Goal: Navigation & Orientation: Find specific page/section

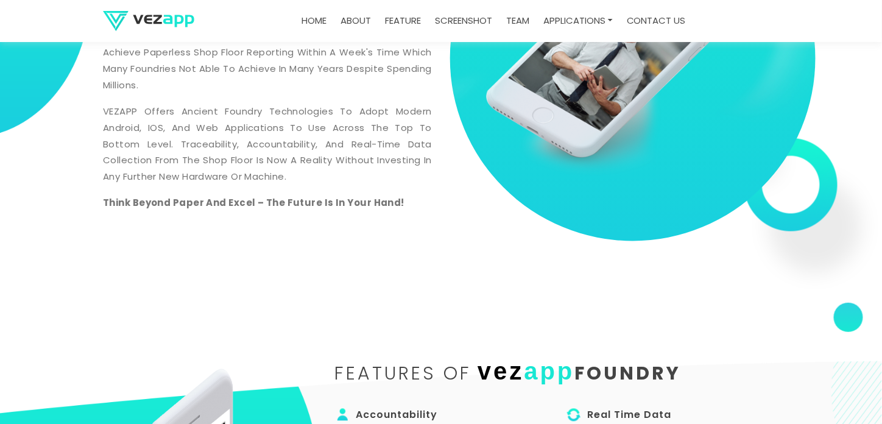
scroll to position [487, 0]
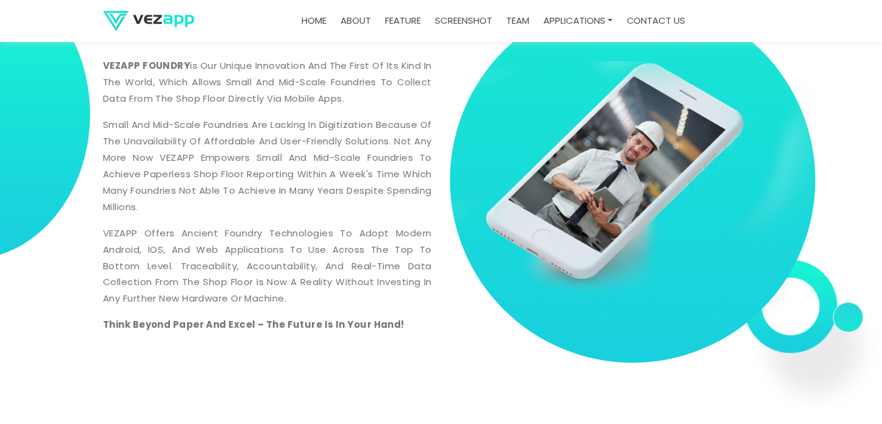
click at [513, 21] on link "team" at bounding box center [517, 21] width 33 height 24
click at [519, 19] on link "team" at bounding box center [517, 21] width 33 height 24
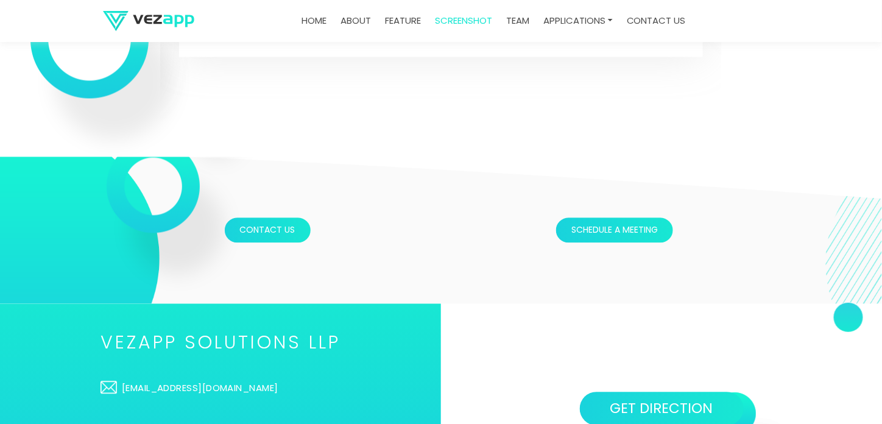
scroll to position [4007, 0]
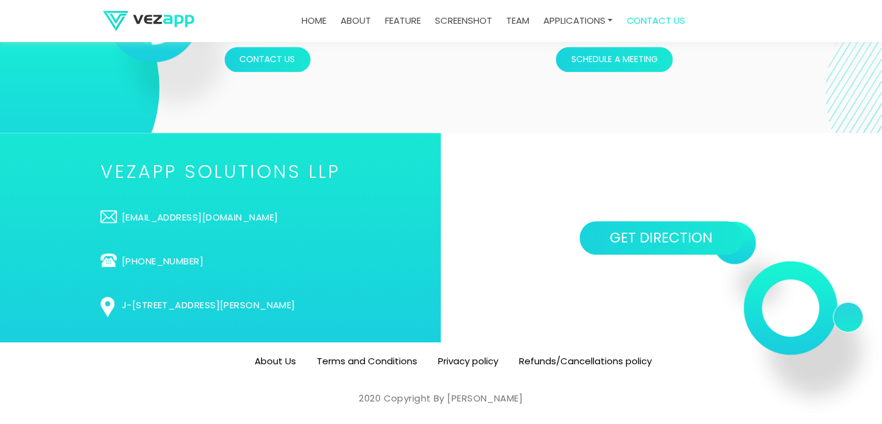
click at [519, 19] on link "team" at bounding box center [517, 21] width 33 height 24
click at [522, 18] on link "team" at bounding box center [517, 21] width 33 height 24
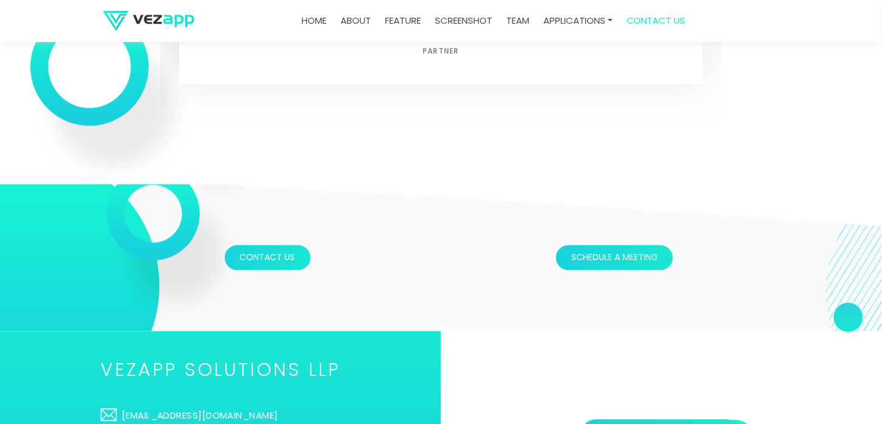
scroll to position [3703, 0]
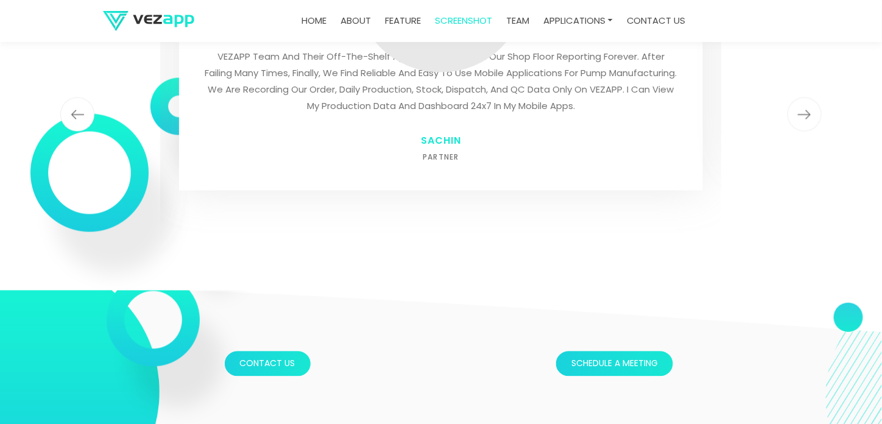
click at [513, 20] on link "team" at bounding box center [517, 21] width 33 height 24
click at [520, 18] on link "team" at bounding box center [517, 21] width 33 height 24
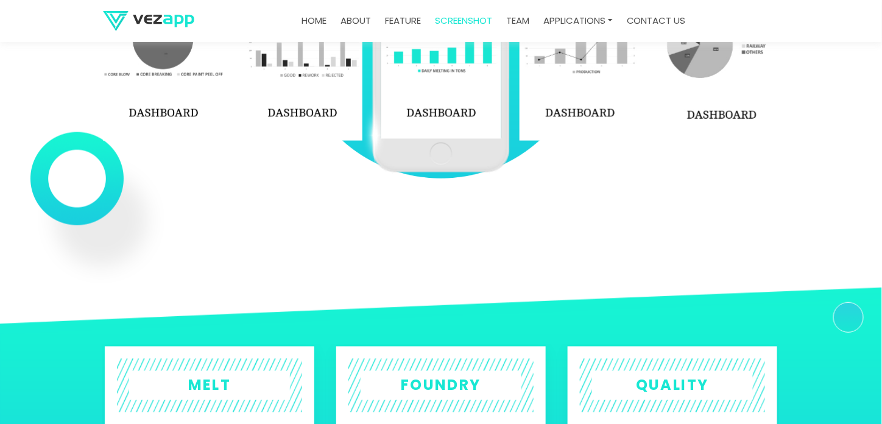
scroll to position [1937, 0]
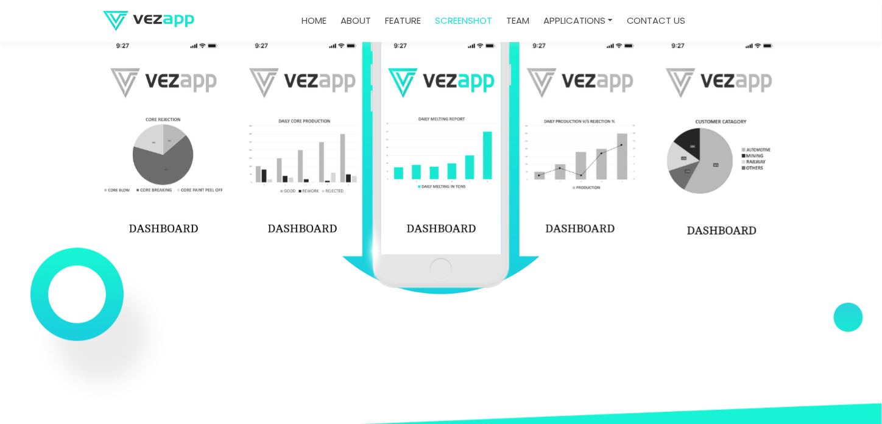
click at [308, 22] on link "Home" at bounding box center [314, 21] width 35 height 24
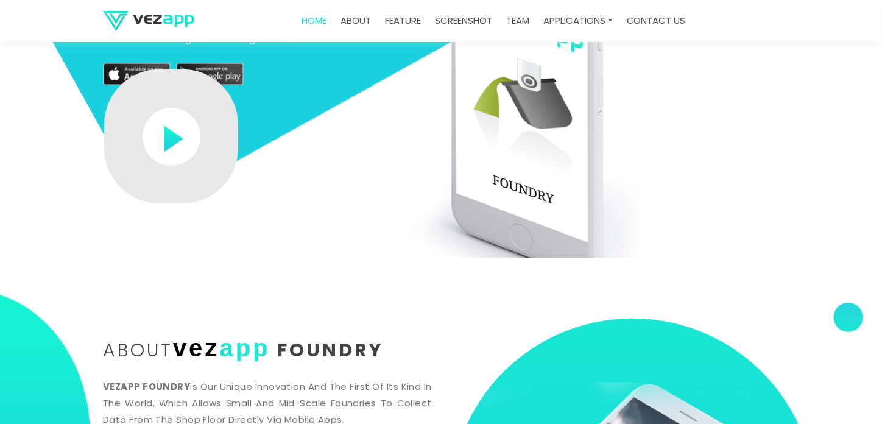
scroll to position [0, 0]
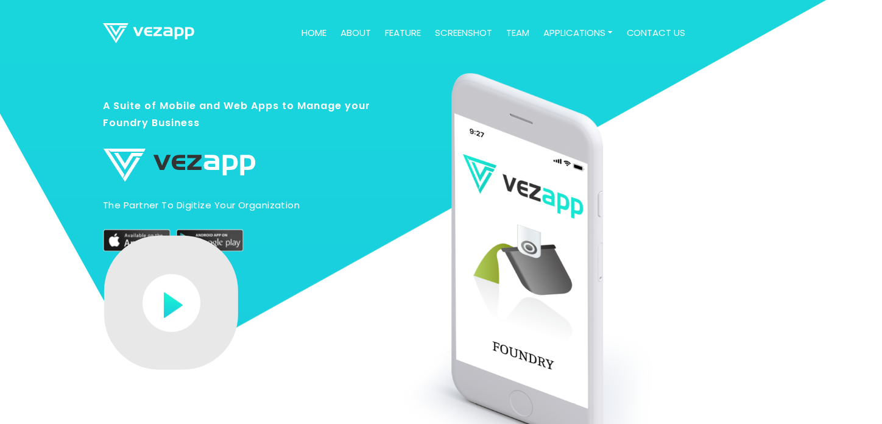
click at [351, 31] on link "about" at bounding box center [355, 33] width 40 height 24
click at [393, 35] on link "feature" at bounding box center [403, 33] width 46 height 24
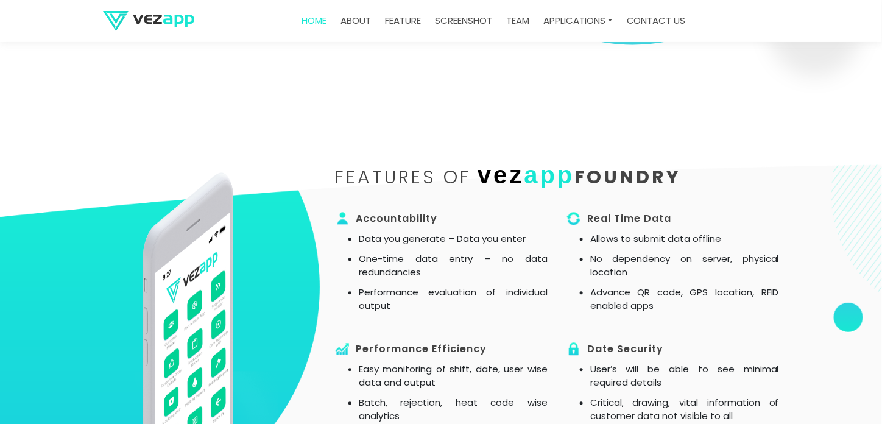
scroll to position [865, 0]
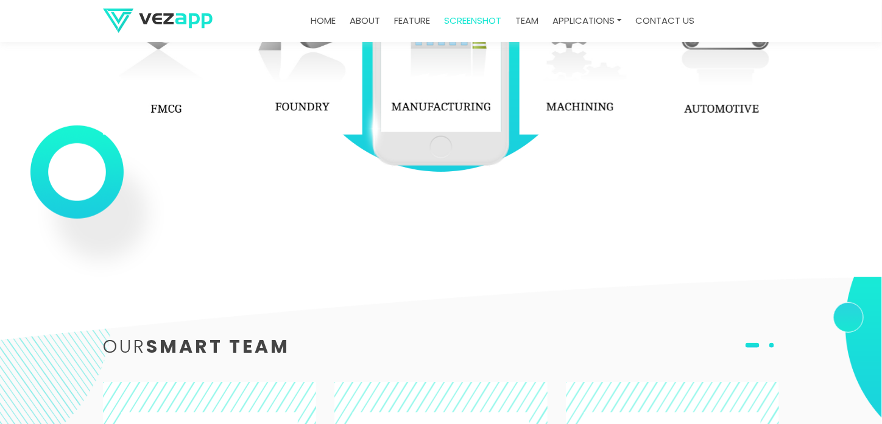
scroll to position [1766, 0]
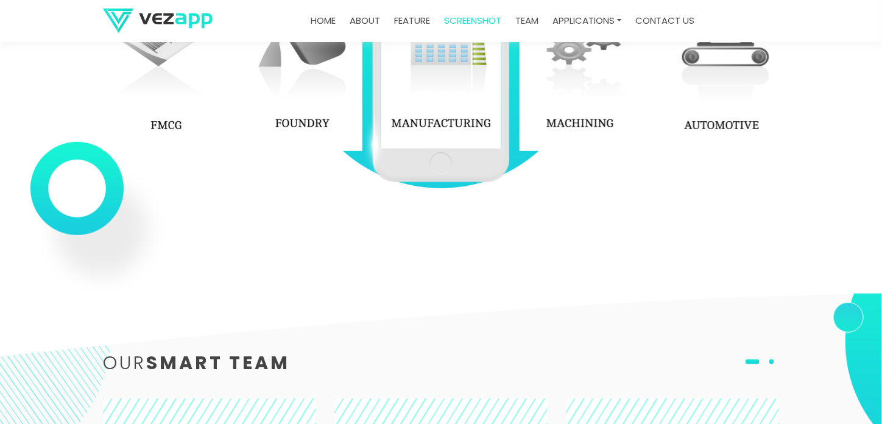
click at [529, 20] on link "team" at bounding box center [526, 21] width 33 height 24
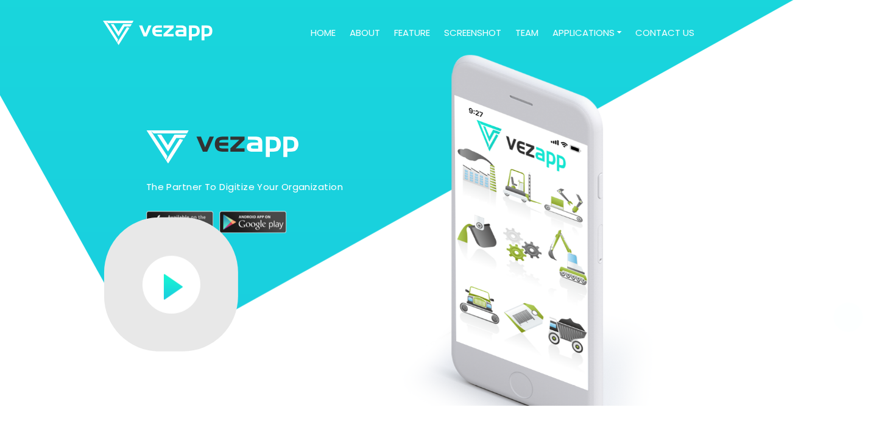
scroll to position [0, 0]
